Goal: Task Accomplishment & Management: Use online tool/utility

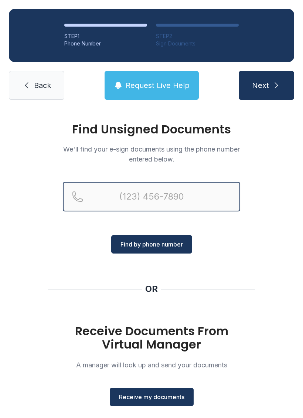
click at [186, 202] on input "Reservation phone number" at bounding box center [152, 197] width 178 height 30
type input "[PHONE_NUMBER]"
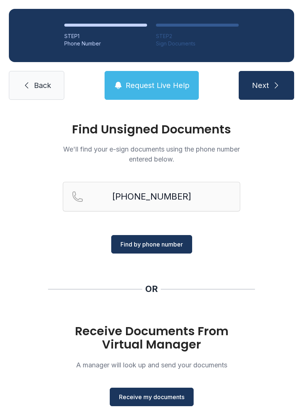
click at [249, 242] on div "Find Unsigned Documents We'll find your e-sign documents using the phone number…" at bounding box center [151, 272] width 303 height 327
click at [173, 401] on span "Receive my documents" at bounding box center [151, 397] width 65 height 9
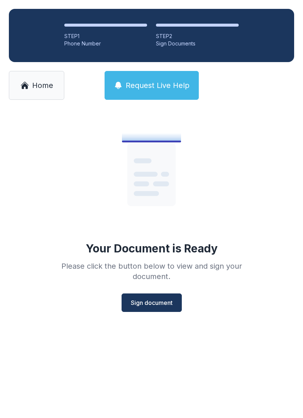
click at [164, 306] on span "Sign document" at bounding box center [152, 303] width 42 height 9
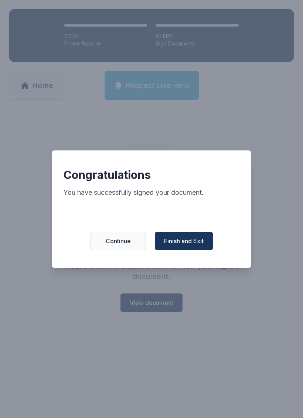
click at [195, 250] on button "Finish and Exit" at bounding box center [184, 241] width 58 height 18
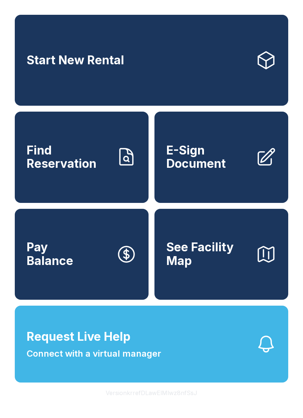
click at [240, 180] on link "E-Sign Document" at bounding box center [222, 157] width 134 height 91
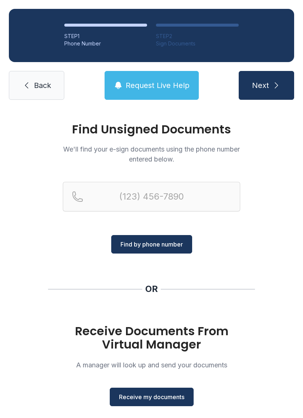
click at [164, 394] on span "Receive my documents" at bounding box center [151, 397] width 65 height 9
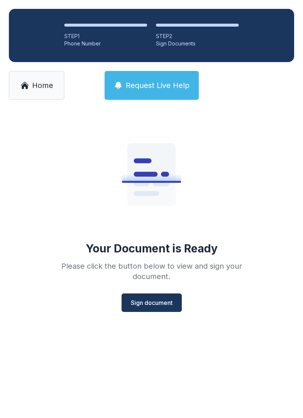
click at [143, 307] on button "Sign document" at bounding box center [152, 303] width 60 height 18
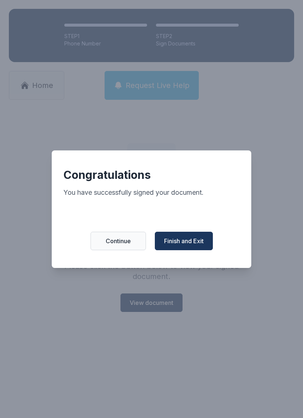
click at [179, 246] on span "Finish and Exit" at bounding box center [184, 241] width 40 height 9
